Goal: Information Seeking & Learning: Learn about a topic

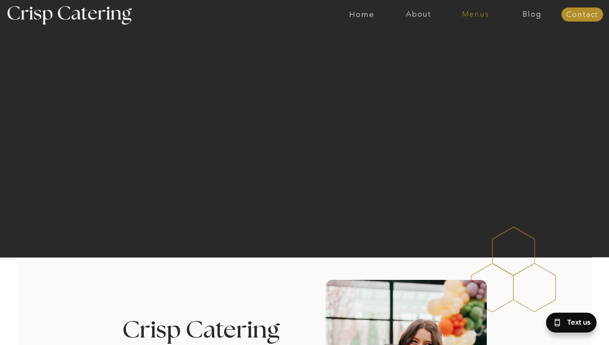
click at [475, 14] on nav "Menus" at bounding box center [475, 14] width 57 height 8
click at [475, 39] on nav "Summer (Mar-Aug)" at bounding box center [478, 38] width 74 height 8
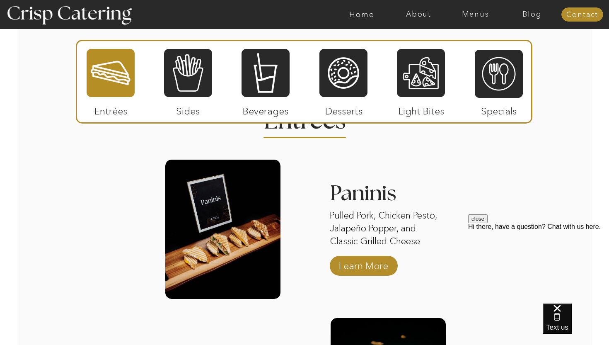
scroll to position [776, 0]
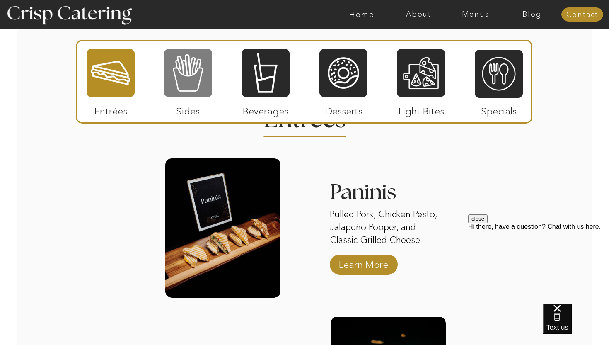
click at [183, 88] on div at bounding box center [188, 73] width 48 height 50
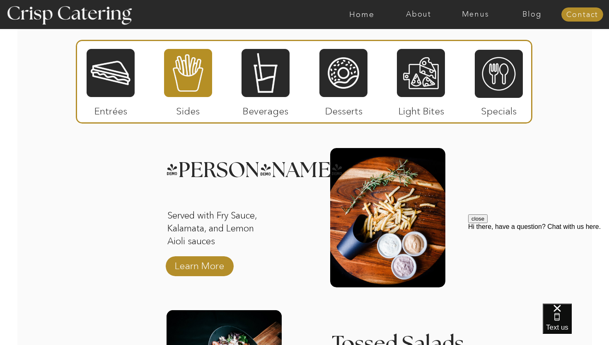
scroll to position [796, 0]
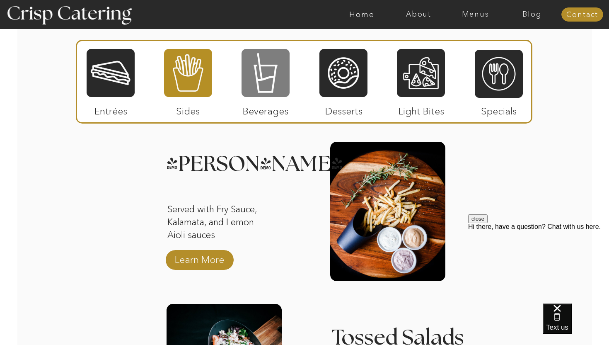
click at [259, 86] on div at bounding box center [265, 73] width 48 height 50
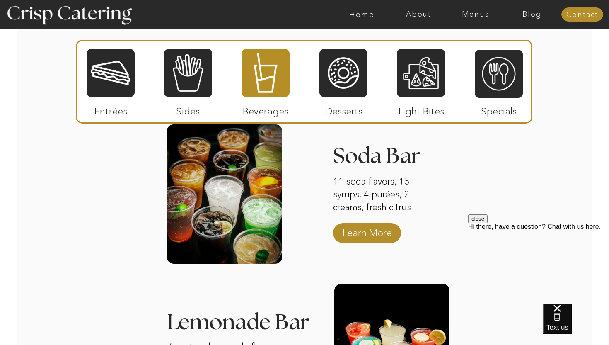
scroll to position [815, 0]
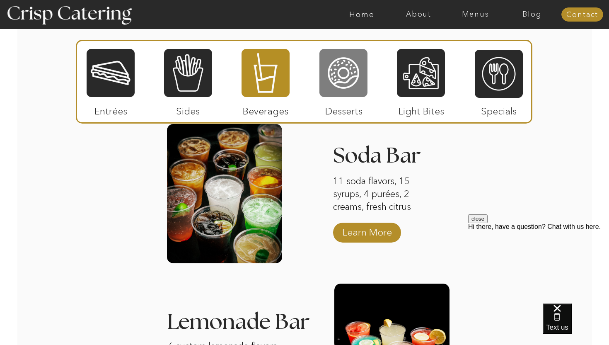
click at [351, 84] on div at bounding box center [343, 73] width 48 height 50
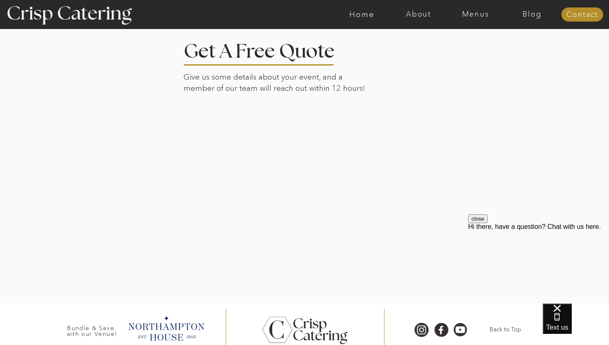
scroll to position [1699, 0]
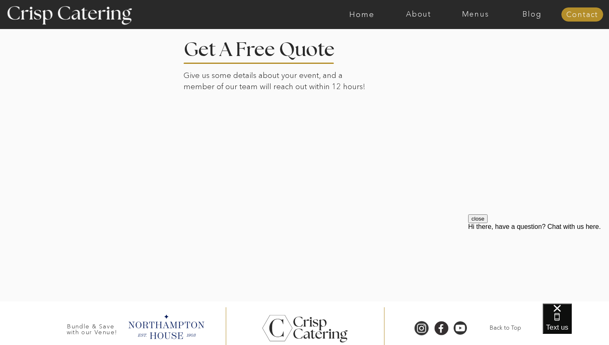
click at [439, 184] on div at bounding box center [304, 160] width 577 height 282
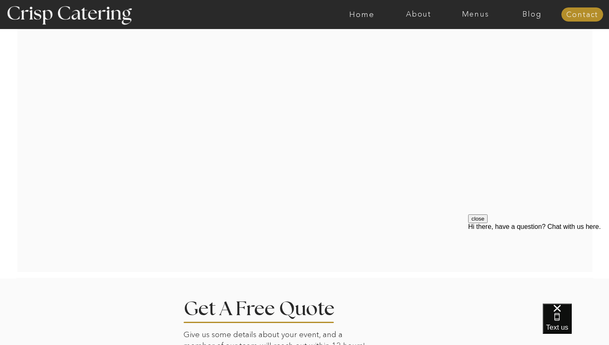
scroll to position [1429, 0]
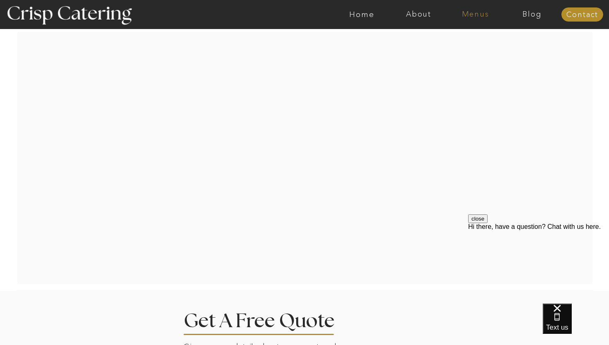
click at [472, 14] on nav "Menus" at bounding box center [475, 14] width 57 height 8
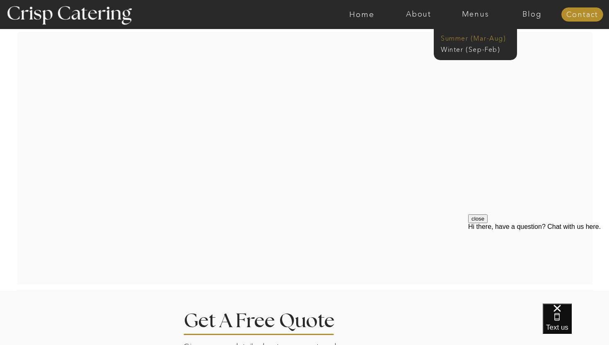
click at [467, 41] on nav "Summer (Mar-Aug)" at bounding box center [478, 38] width 74 height 8
click at [460, 38] on nav "Summer (Mar-Aug)" at bounding box center [478, 38] width 74 height 8
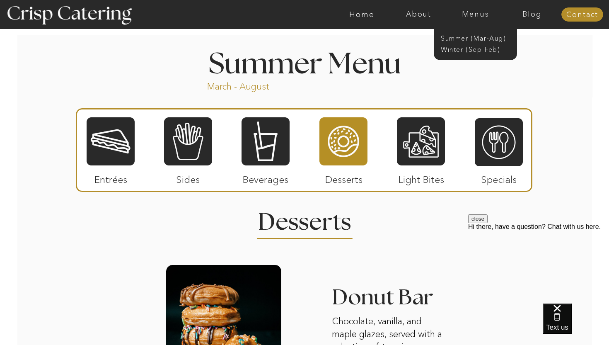
scroll to position [598, 0]
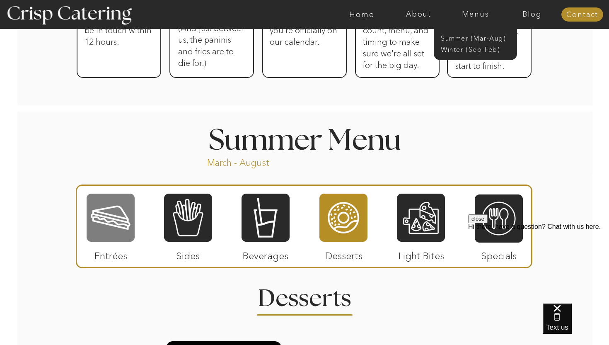
click at [99, 223] on div at bounding box center [111, 218] width 48 height 50
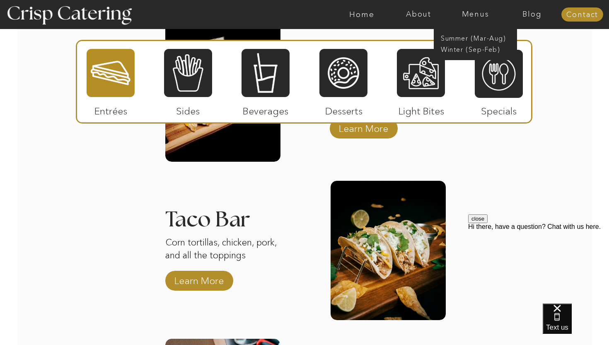
scroll to position [913, 0]
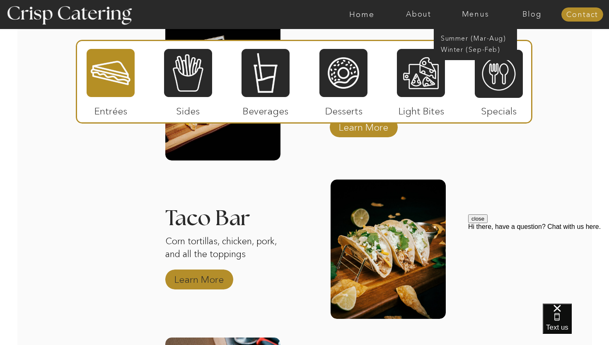
click at [206, 277] on p "Learn More" at bounding box center [198, 277] width 55 height 24
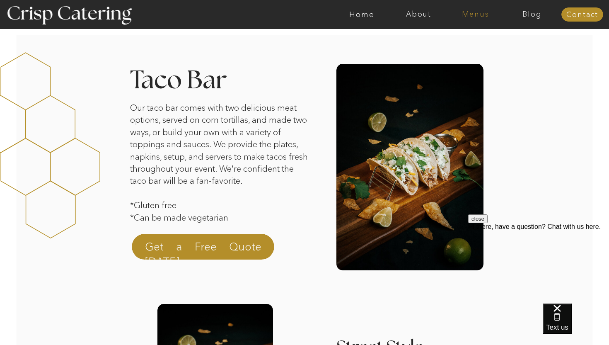
click at [465, 13] on nav "Menus" at bounding box center [475, 14] width 57 height 8
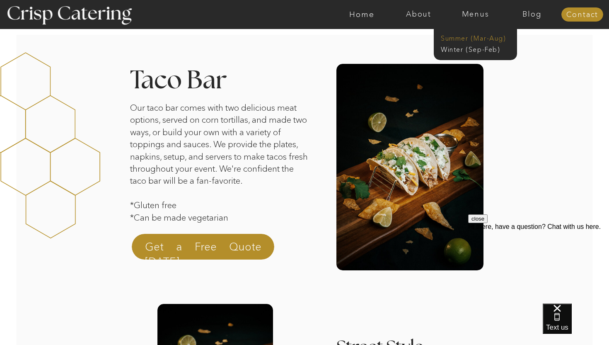
click at [472, 41] on nav "Summer (Mar-Aug)" at bounding box center [478, 38] width 74 height 8
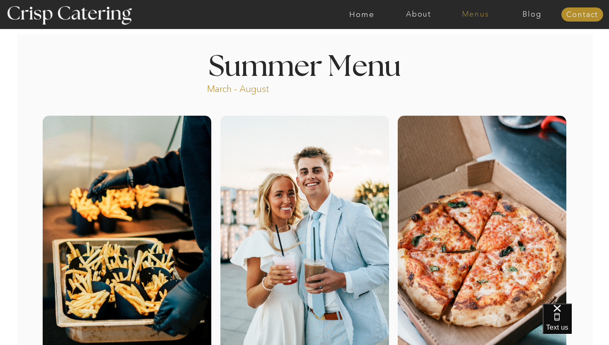
click at [480, 12] on nav "Menus" at bounding box center [475, 14] width 57 height 8
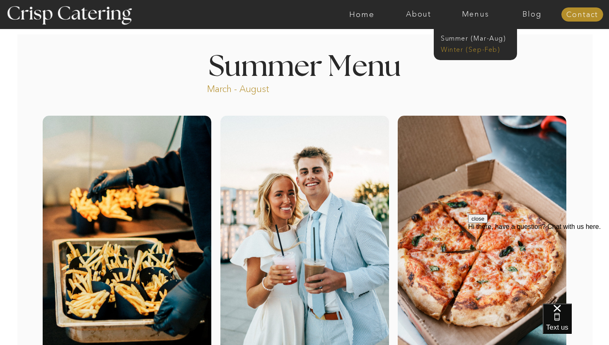
click at [468, 50] on nav "Winter (Sep-Feb)" at bounding box center [475, 49] width 68 height 8
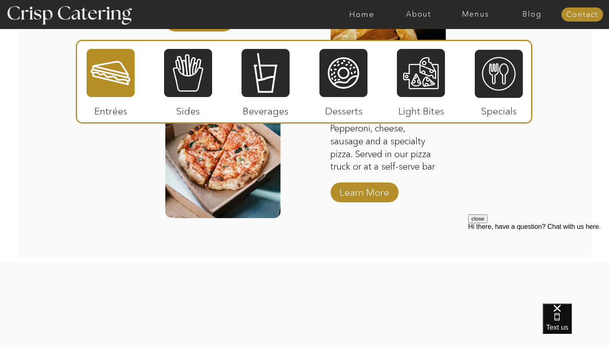
scroll to position [1294, 0]
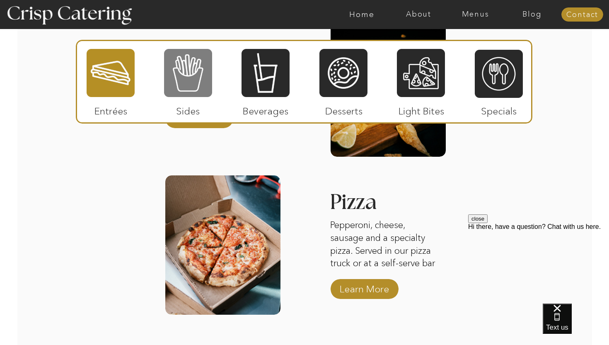
click at [189, 51] on div at bounding box center [188, 73] width 48 height 50
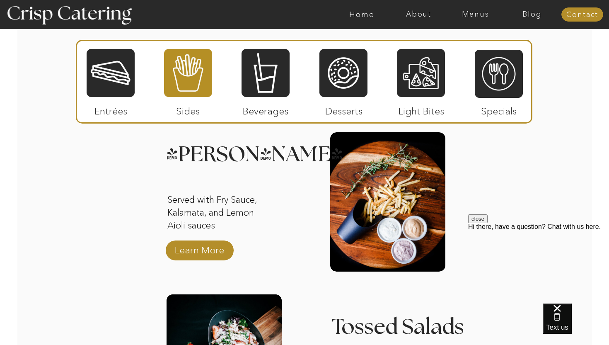
scroll to position [1026, 0]
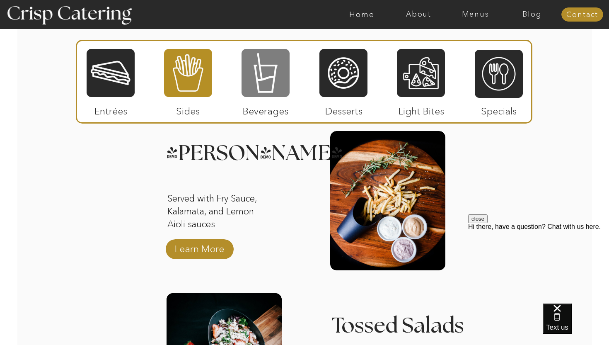
click at [271, 69] on div at bounding box center [265, 73] width 48 height 50
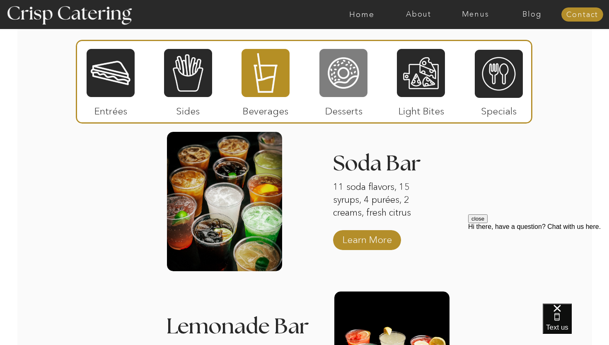
click at [349, 77] on div at bounding box center [343, 73] width 48 height 50
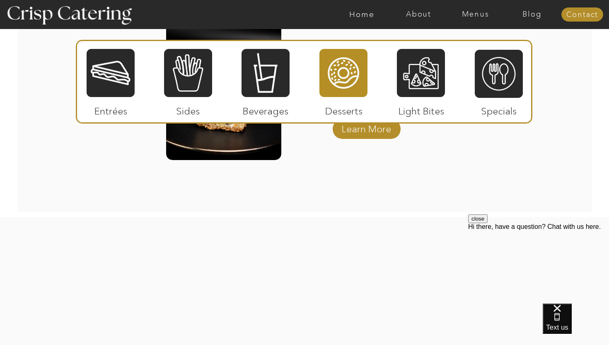
scroll to position [1471, 0]
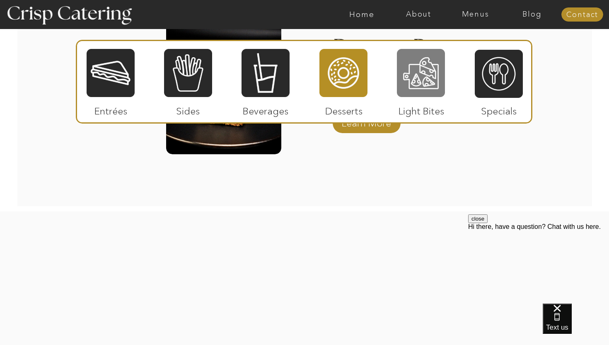
click at [417, 75] on div at bounding box center [421, 73] width 48 height 50
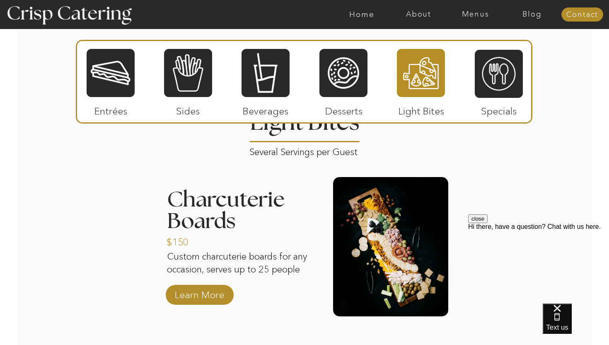
scroll to position [994, 0]
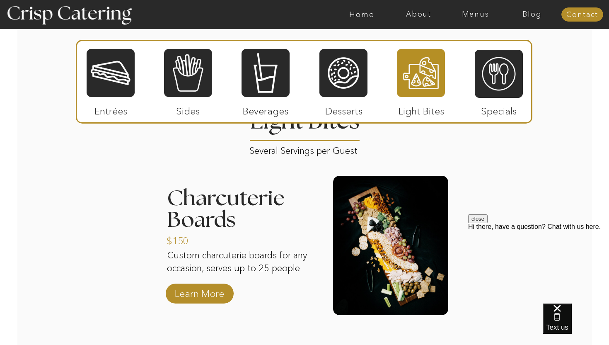
drag, startPoint x: 545, startPoint y: 117, endPoint x: 545, endPoint y: 160, distance: 43.1
click at [204, 292] on p "Learn More" at bounding box center [199, 291] width 55 height 24
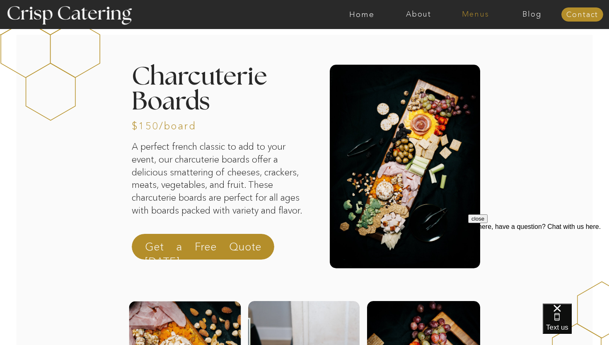
click at [469, 12] on nav "Menus" at bounding box center [475, 14] width 57 height 8
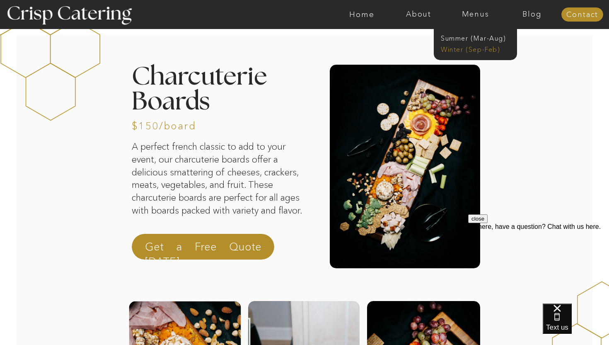
click at [460, 47] on nav "Winter (Sep-Feb)" at bounding box center [475, 49] width 68 height 8
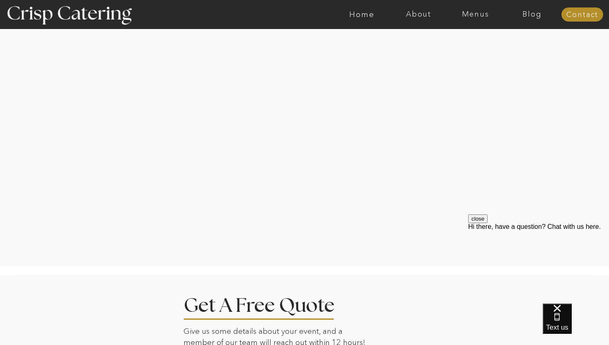
scroll to position [1640, 0]
